Goal: Information Seeking & Learning: Check status

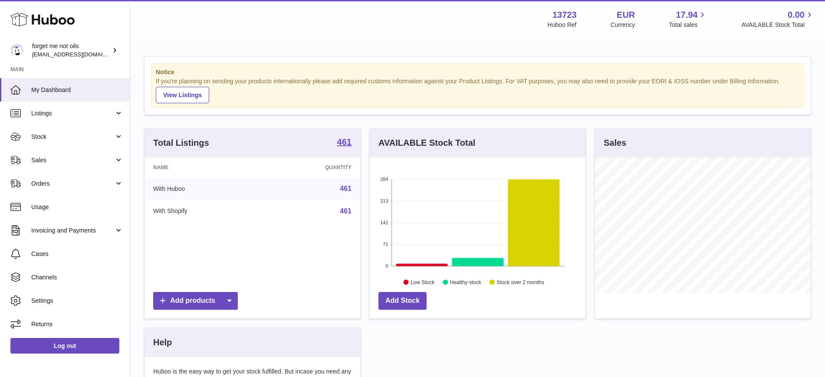
scroll to position [135, 216]
click at [109, 161] on span "Sales" at bounding box center [72, 160] width 83 height 8
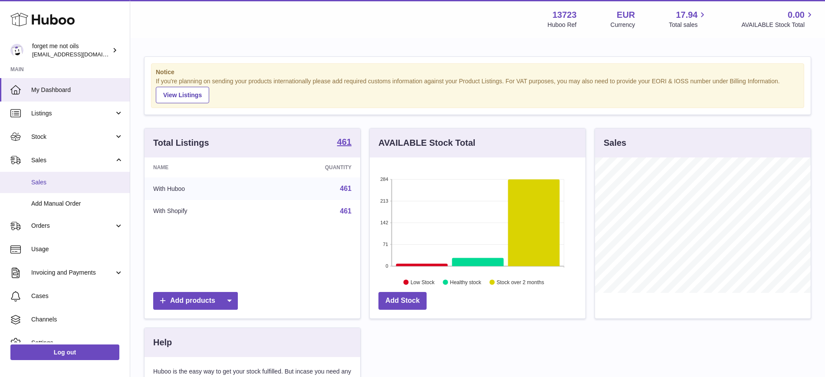
click at [72, 189] on link "Sales" at bounding box center [65, 182] width 130 height 21
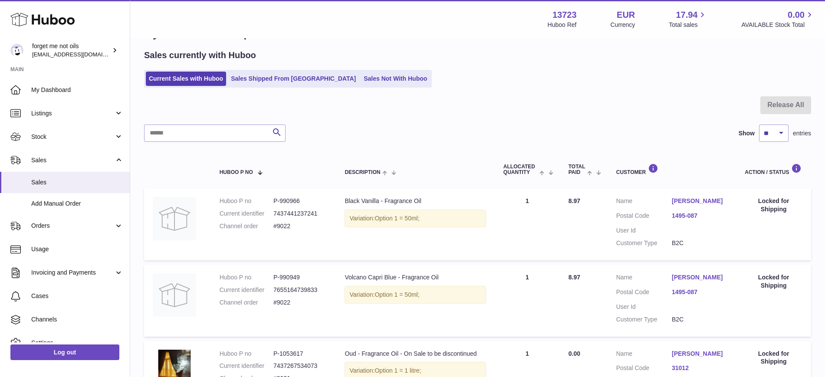
scroll to position [54, 0]
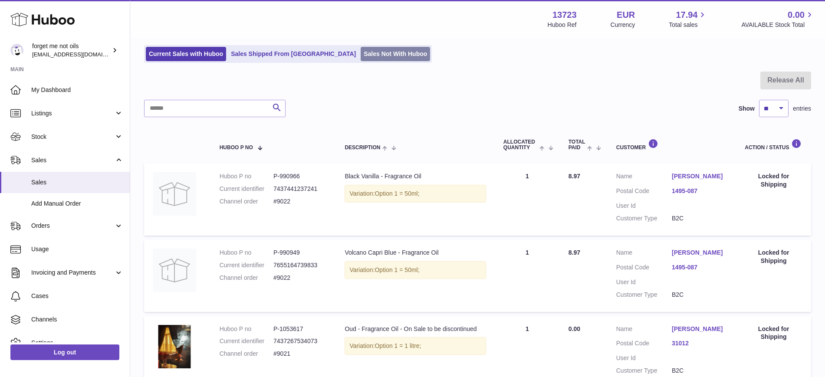
click at [361, 59] on link "Sales Not With Huboo" at bounding box center [395, 54] width 69 height 14
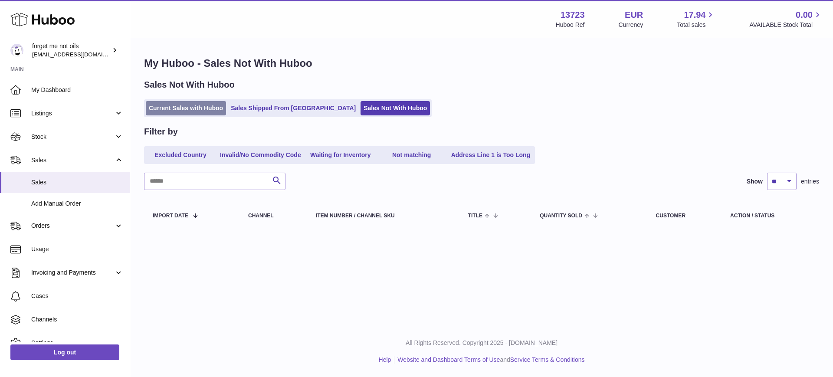
click at [188, 108] on link "Current Sales with Huboo" at bounding box center [186, 108] width 80 height 14
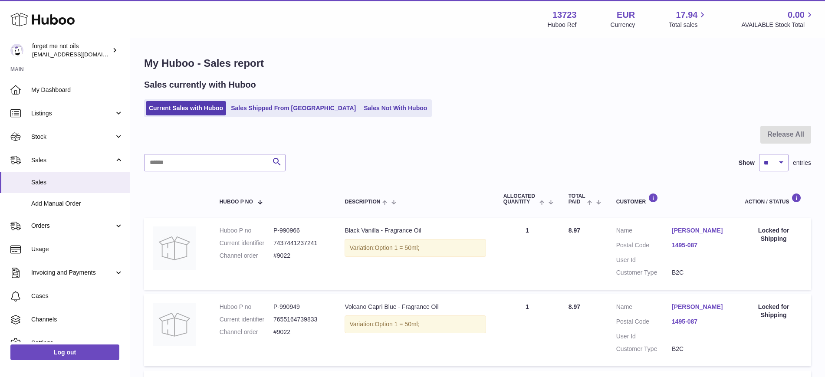
click at [229, 152] on div at bounding box center [477, 140] width 667 height 28
click at [229, 154] on input "text" at bounding box center [214, 162] width 141 height 17
type input "****"
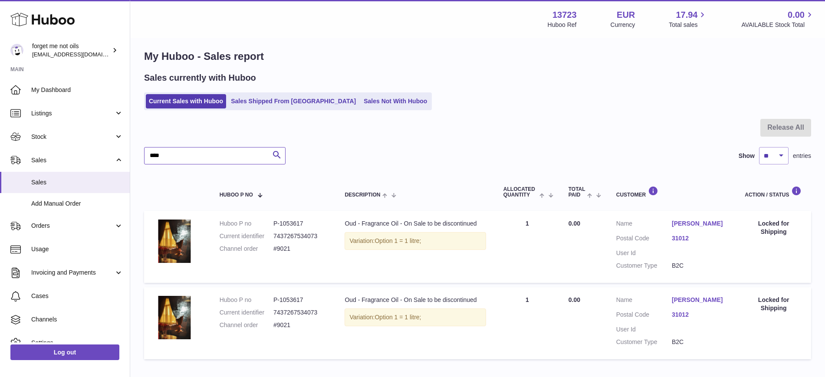
scroll to position [78, 0]
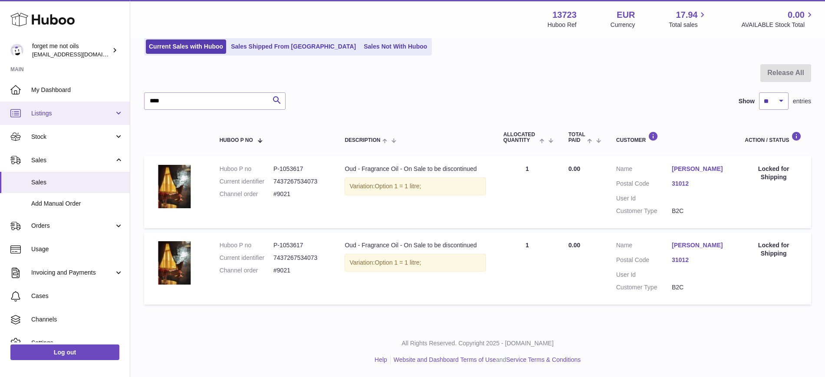
click at [18, 113] on icon at bounding box center [15, 113] width 10 height 10
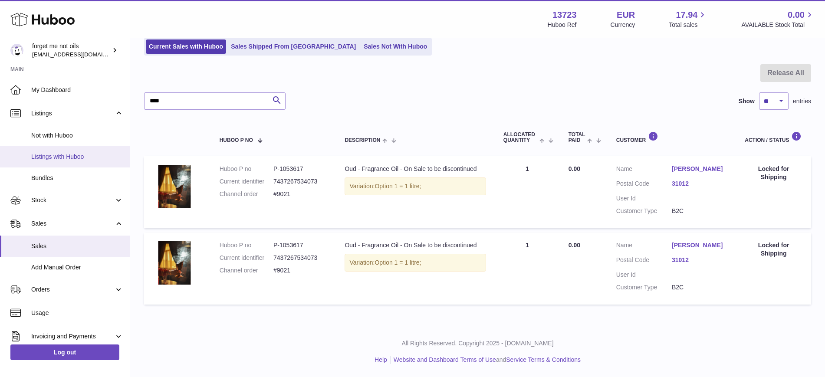
click at [57, 153] on span "Listings with Huboo" at bounding box center [77, 157] width 92 height 8
